Goal: Book appointment/travel/reservation

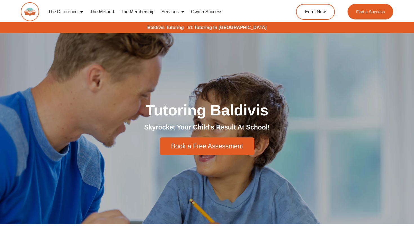
click at [208, 143] on span "Book a Free Assessment" at bounding box center [207, 146] width 72 height 6
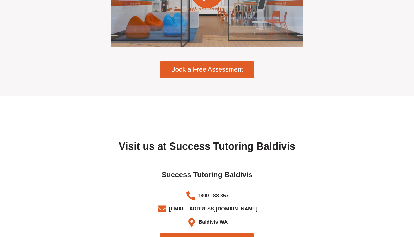
scroll to position [1990, 0]
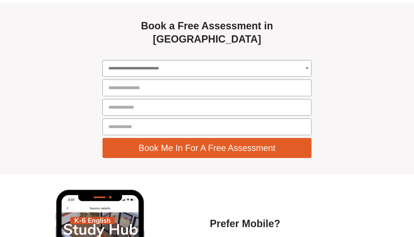
click at [211, 50] on div "**********" at bounding box center [207, 89] width 215 height 144
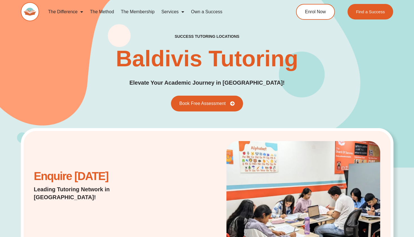
scroll to position [0, 0]
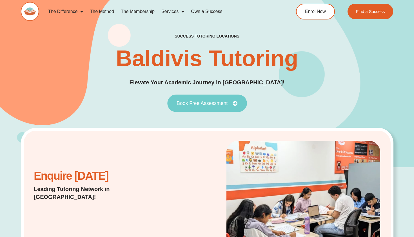
click at [211, 102] on span "Book Free Assessment" at bounding box center [202, 103] width 51 height 5
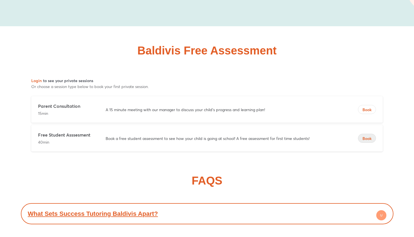
click at [366, 136] on span "Book" at bounding box center [366, 139] width 17 height 6
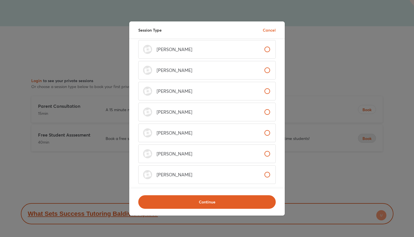
scroll to position [132, 0]
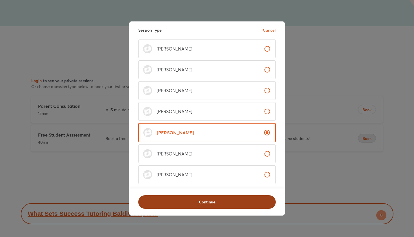
click at [214, 200] on span "Continue" at bounding box center [207, 202] width 123 height 6
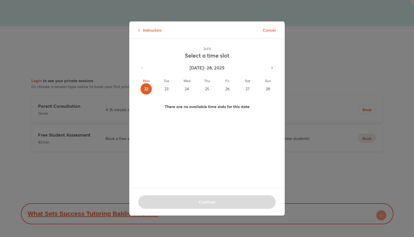
click at [163, 88] on div "23" at bounding box center [166, 88] width 11 height 11
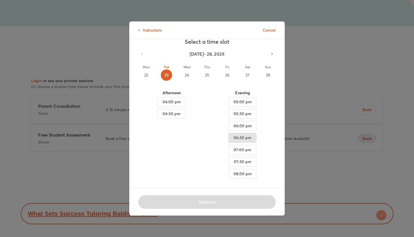
scroll to position [9, 0]
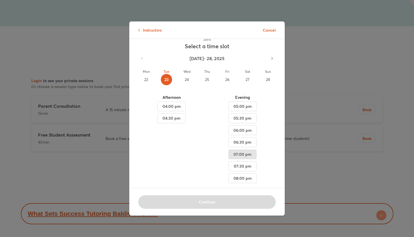
click at [239, 154] on span "07:00 pm" at bounding box center [242, 154] width 19 height 7
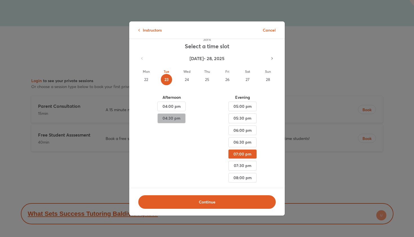
click at [164, 118] on span "04:30 pm" at bounding box center [171, 118] width 19 height 7
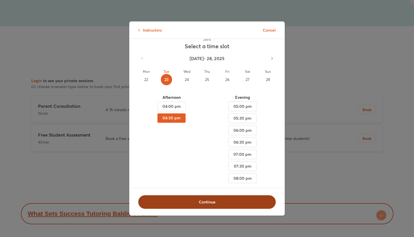
click at [205, 203] on span "Continue" at bounding box center [207, 202] width 123 height 6
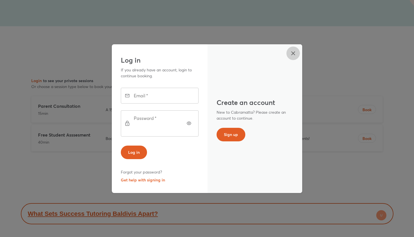
click at [291, 56] on icon "button" at bounding box center [293, 53] width 7 height 7
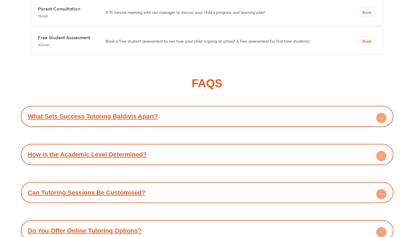
scroll to position [2060, 0]
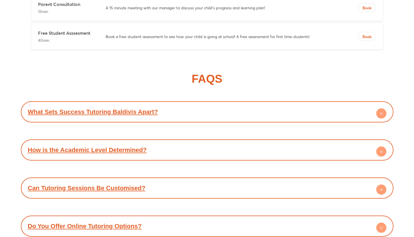
click at [381, 146] on circle at bounding box center [381, 151] width 10 height 10
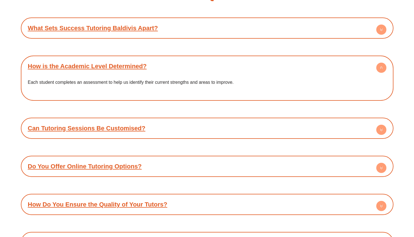
scroll to position [2144, 0]
click at [380, 120] on div "Can Tutoring Sessions Be Customised?" at bounding box center [207, 127] width 367 height 15
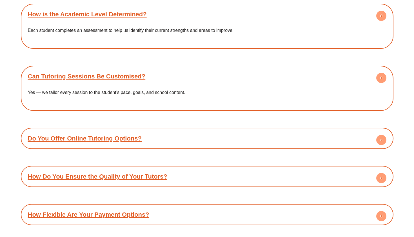
scroll to position [2196, 0]
click at [384, 135] on circle at bounding box center [381, 140] width 10 height 10
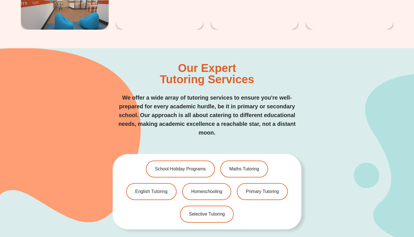
scroll to position [1033, 0]
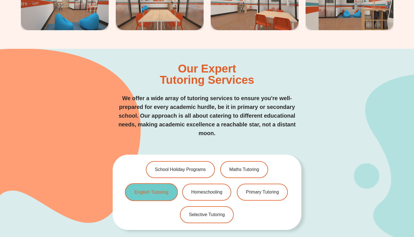
click at [166, 190] on span "English Tutoring" at bounding box center [151, 192] width 34 height 5
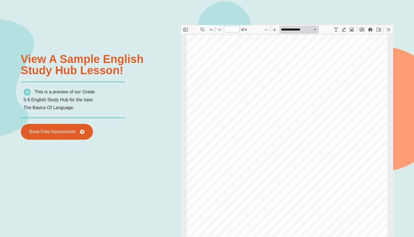
scroll to position [285, 0]
type input "*"
